Goal: Transaction & Acquisition: Purchase product/service

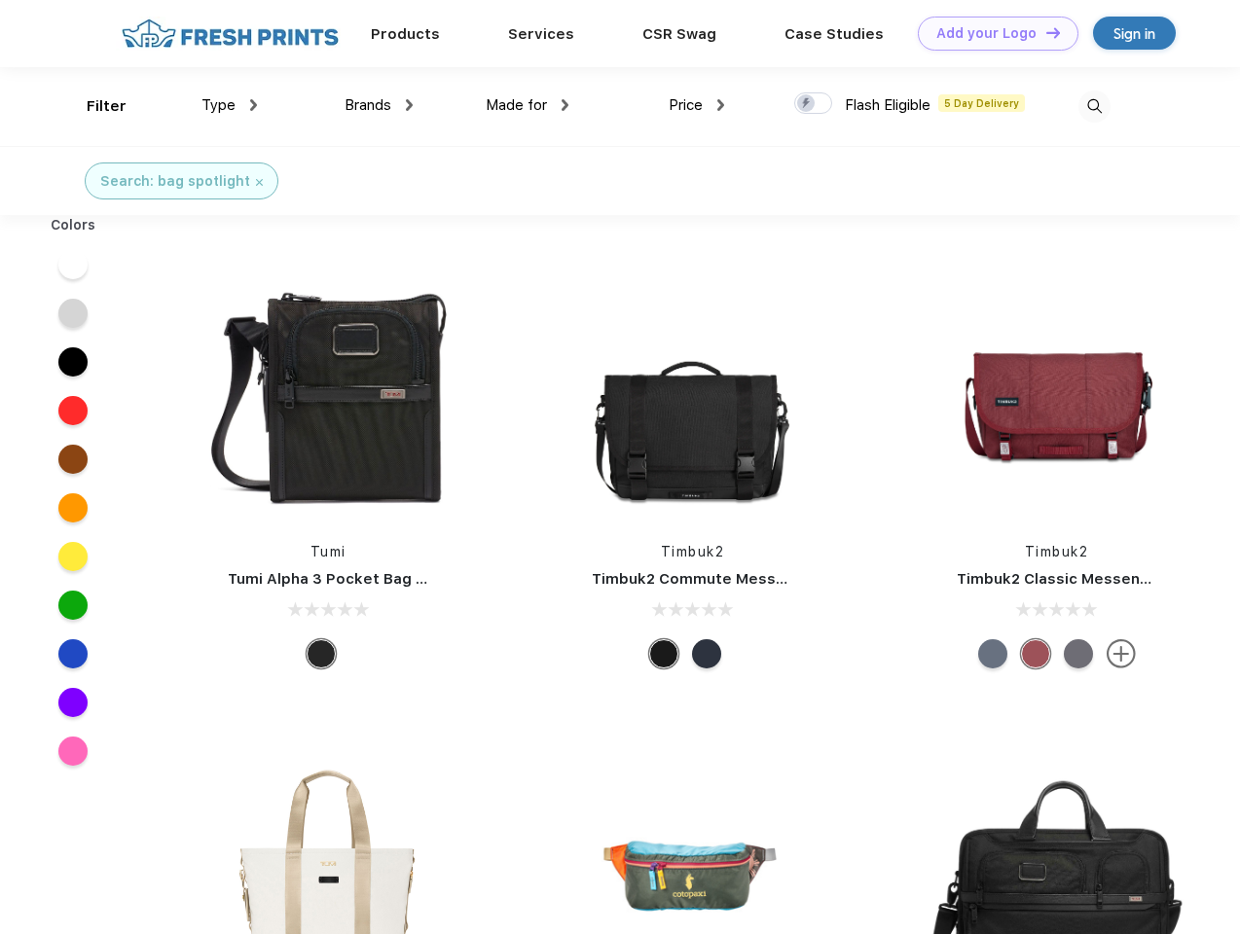
click at [991, 33] on link "Add your Logo Design Tool" at bounding box center [998, 34] width 161 height 34
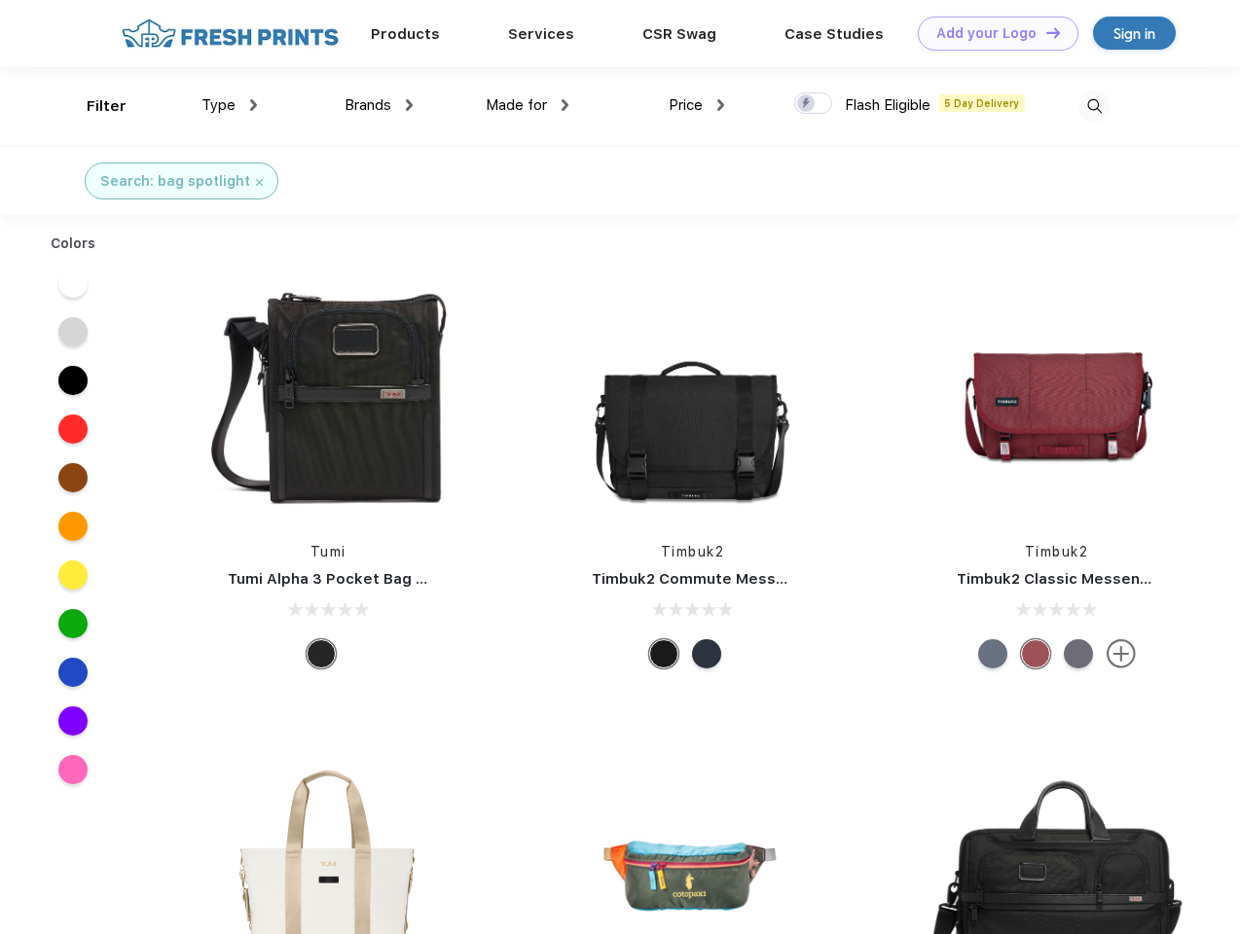
click at [0, 0] on div "Design Tool" at bounding box center [0, 0] width 0 height 0
click at [1044, 32] on link "Add your Logo Design Tool" at bounding box center [998, 34] width 161 height 34
click at [93, 106] on div "Filter" at bounding box center [107, 106] width 40 height 22
click at [230, 105] on span "Type" at bounding box center [218, 105] width 34 height 18
click at [379, 105] on span "Brands" at bounding box center [368, 105] width 47 height 18
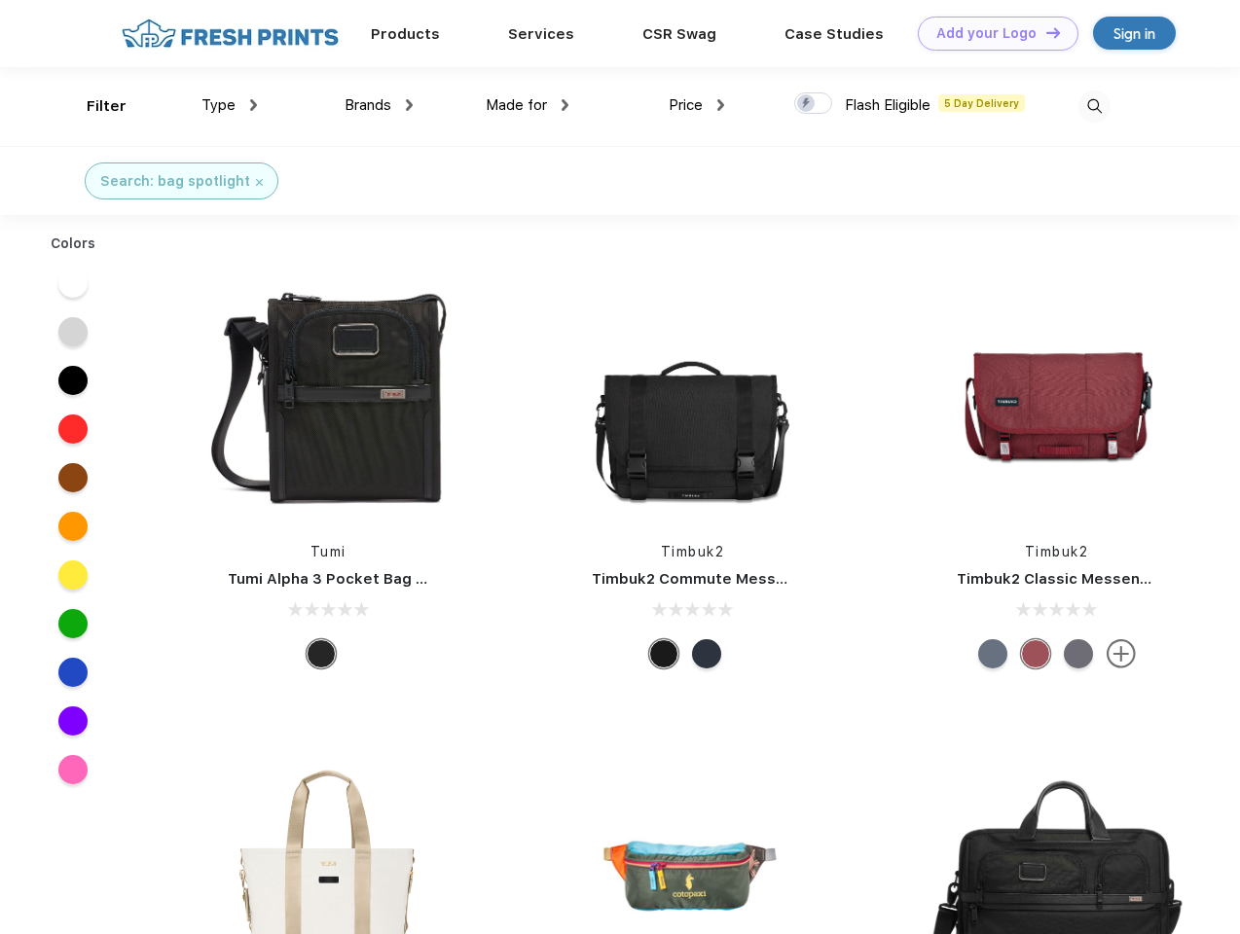
click at [528, 105] on span "Made for" at bounding box center [516, 105] width 61 height 18
click at [697, 105] on span "Price" at bounding box center [686, 105] width 34 height 18
click at [814, 104] on div at bounding box center [813, 102] width 38 height 21
click at [807, 104] on input "checkbox" at bounding box center [800, 97] width 13 height 13
click at [1094, 106] on img at bounding box center [1094, 107] width 32 height 32
